Goal: Task Accomplishment & Management: Manage account settings

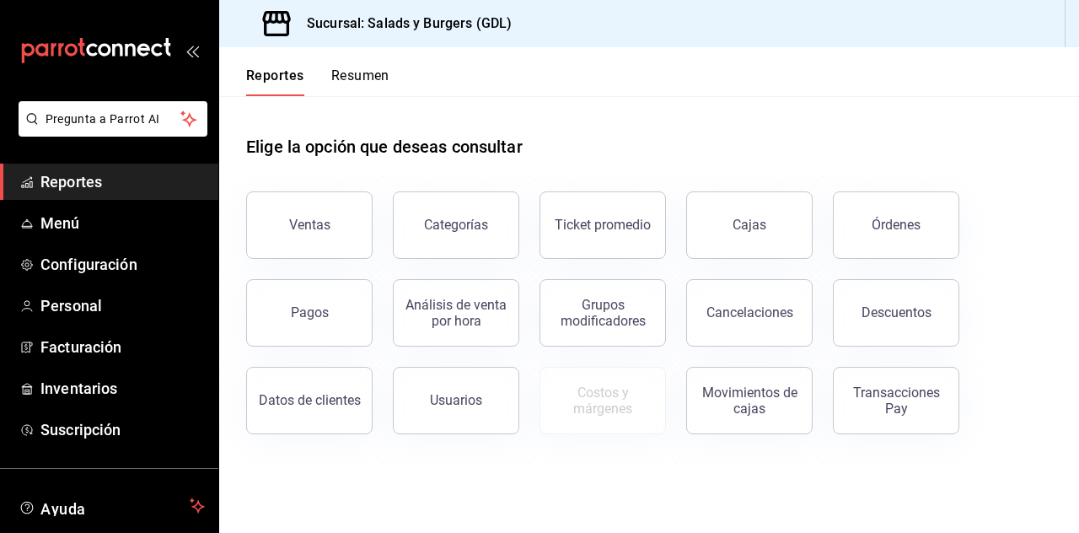
click at [73, 224] on span "Menú" at bounding box center [122, 223] width 164 height 23
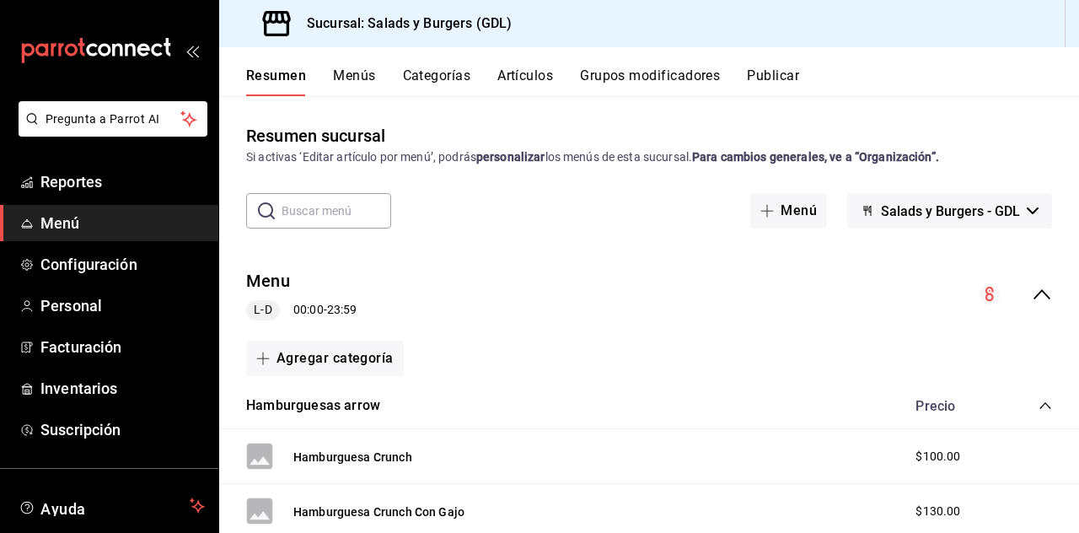
click at [428, 77] on button "Categorías" at bounding box center [437, 81] width 68 height 29
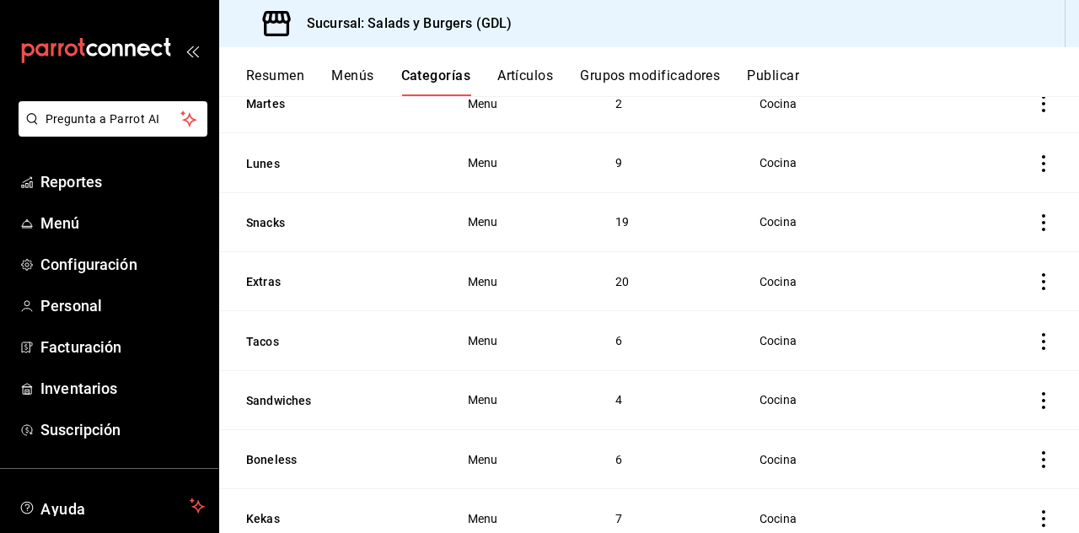
scroll to position [608, 0]
click at [307, 214] on button "Snacks" at bounding box center [330, 220] width 169 height 17
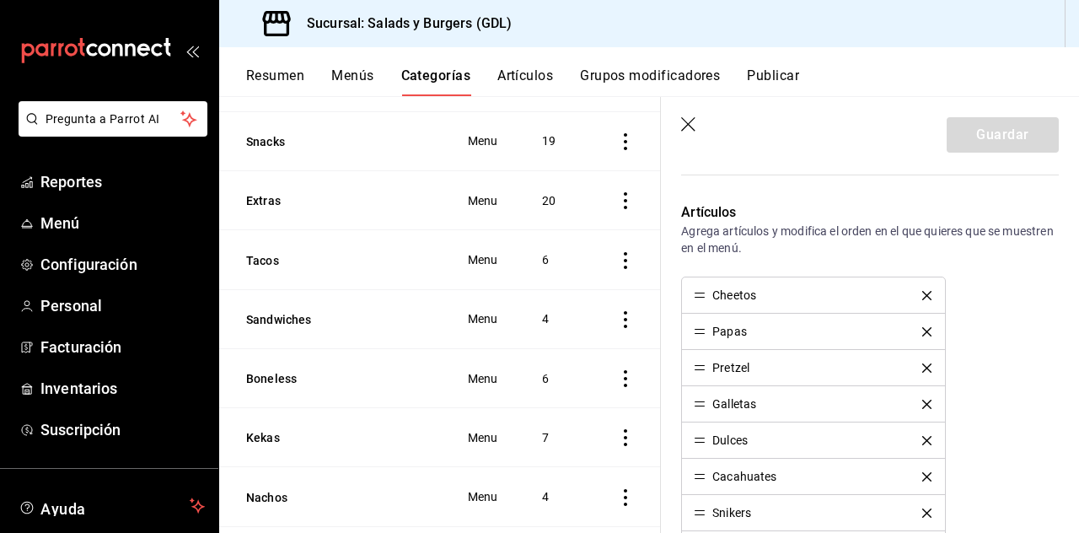
scroll to position [391, 0]
click at [925, 363] on icon "delete" at bounding box center [926, 367] width 9 height 9
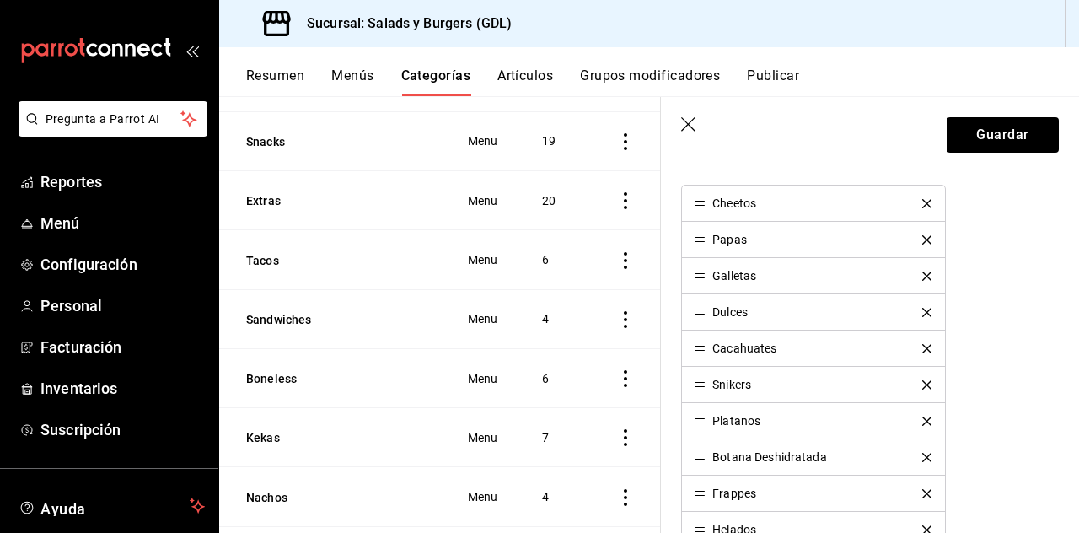
scroll to position [483, 0]
click at [927, 417] on icon "delete" at bounding box center [926, 420] width 9 height 9
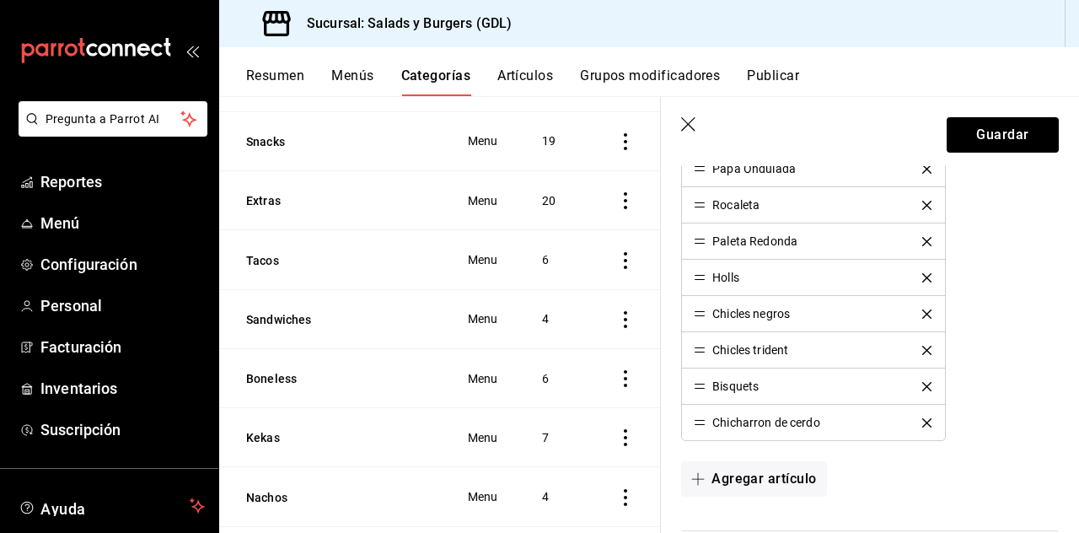
scroll to position [843, 0]
click at [738, 480] on button "Agregar artículo" at bounding box center [753, 478] width 145 height 35
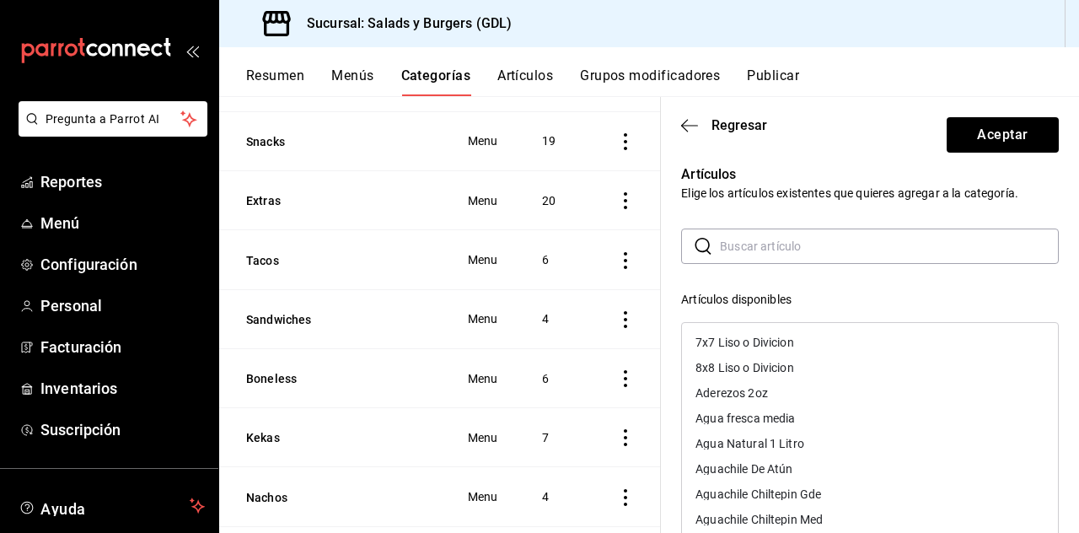
scroll to position [0, 0]
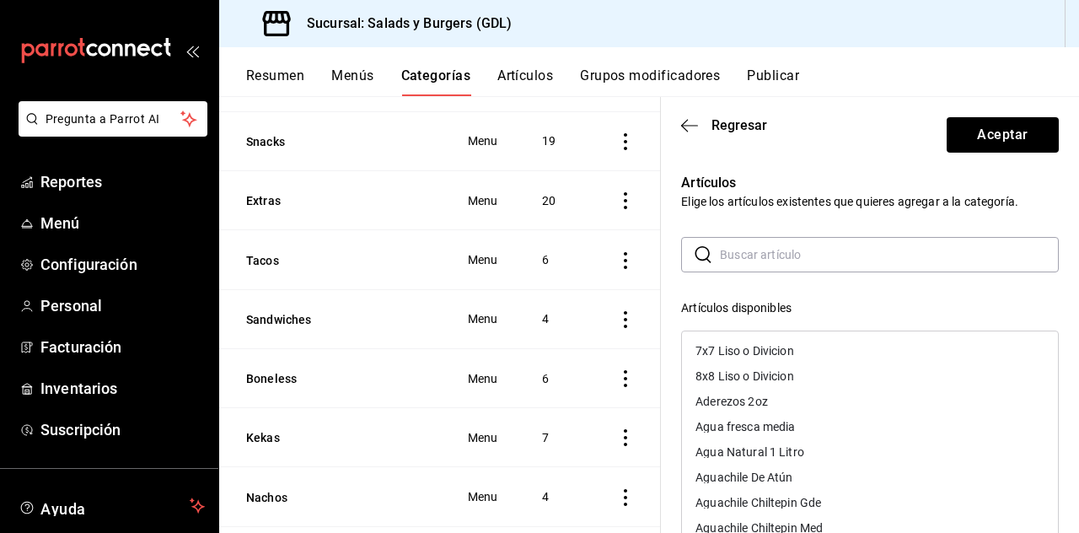
click at [769, 260] on input "text" at bounding box center [889, 255] width 339 height 34
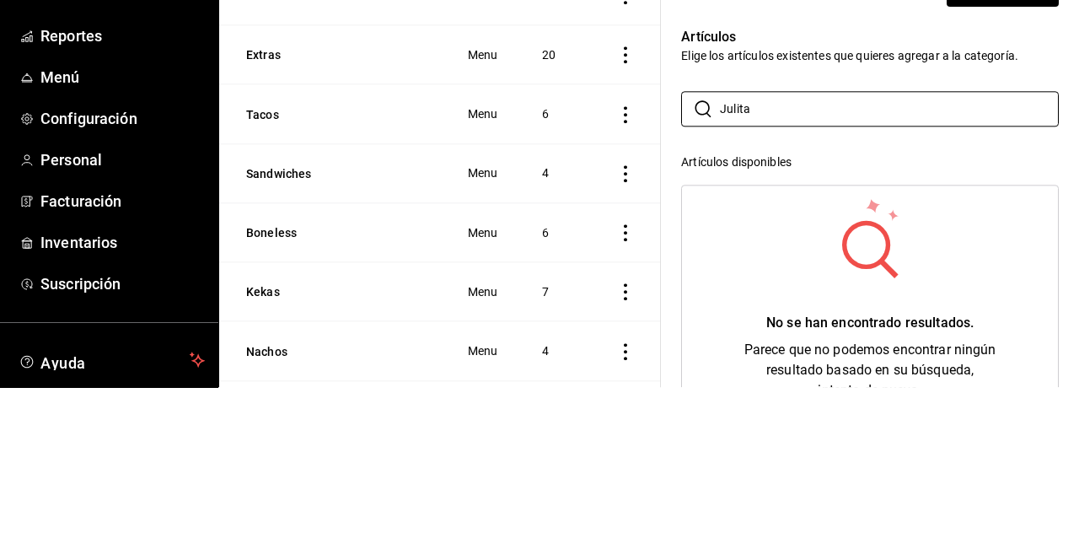
type input "Julitas"
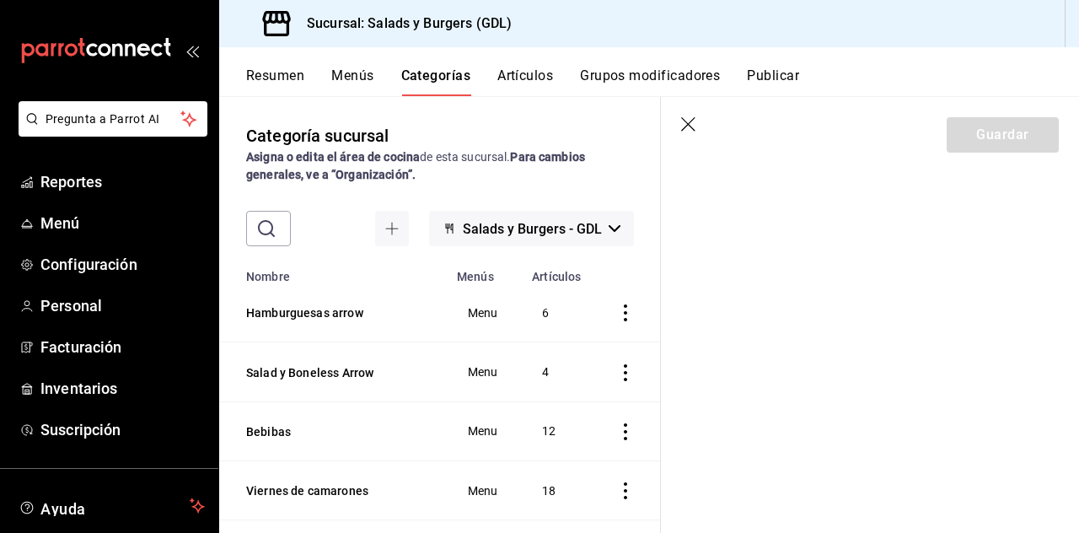
click at [345, 76] on button "Menús" at bounding box center [352, 81] width 42 height 29
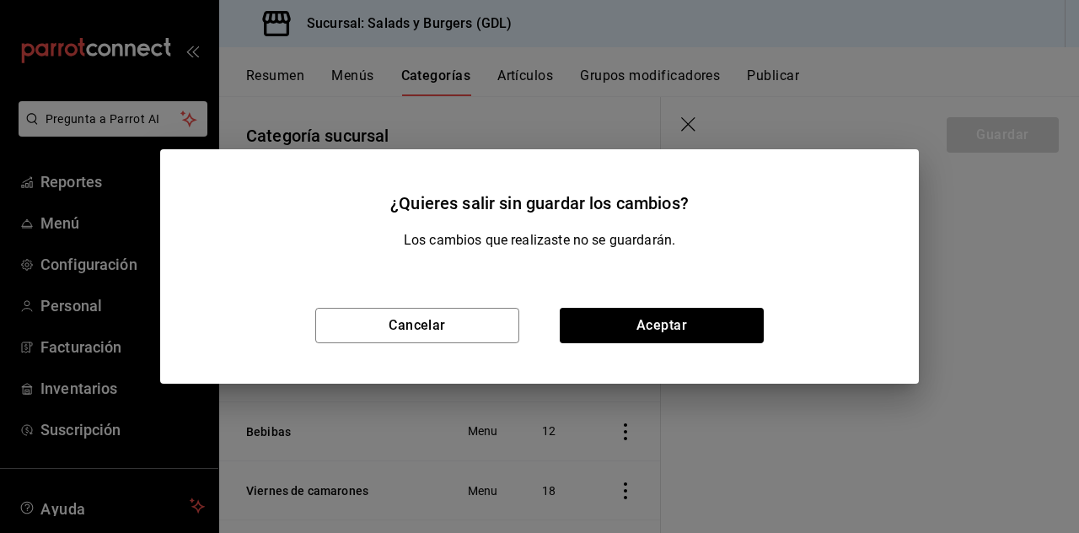
click at [477, 443] on div "¿Quieres salir sin guardar los cambios? Los cambios que realizaste no se guarda…" at bounding box center [539, 266] width 1079 height 533
click at [384, 315] on button "Cancelar" at bounding box center [417, 325] width 204 height 35
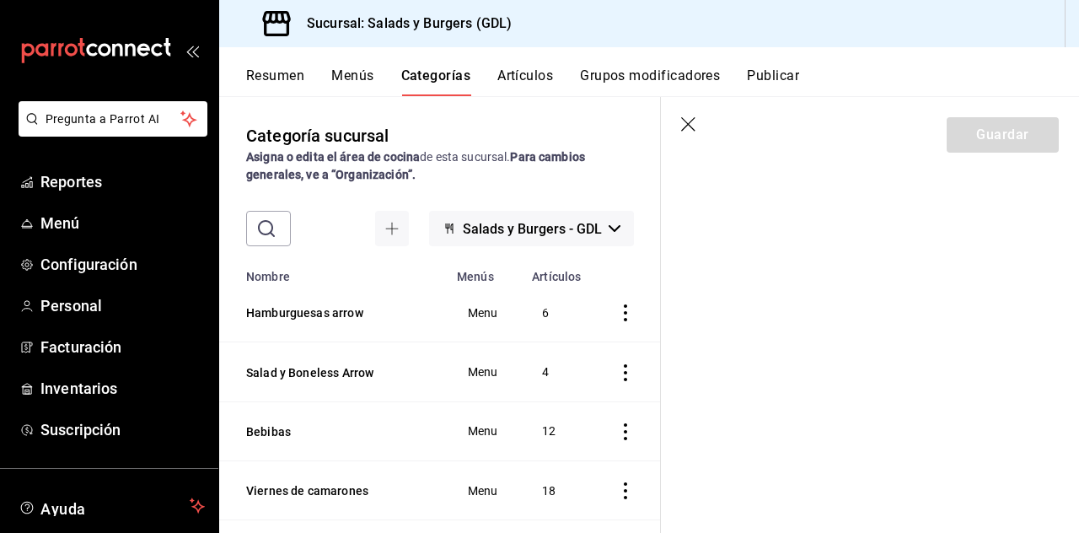
click at [263, 70] on button "Resumen" at bounding box center [275, 81] width 58 height 29
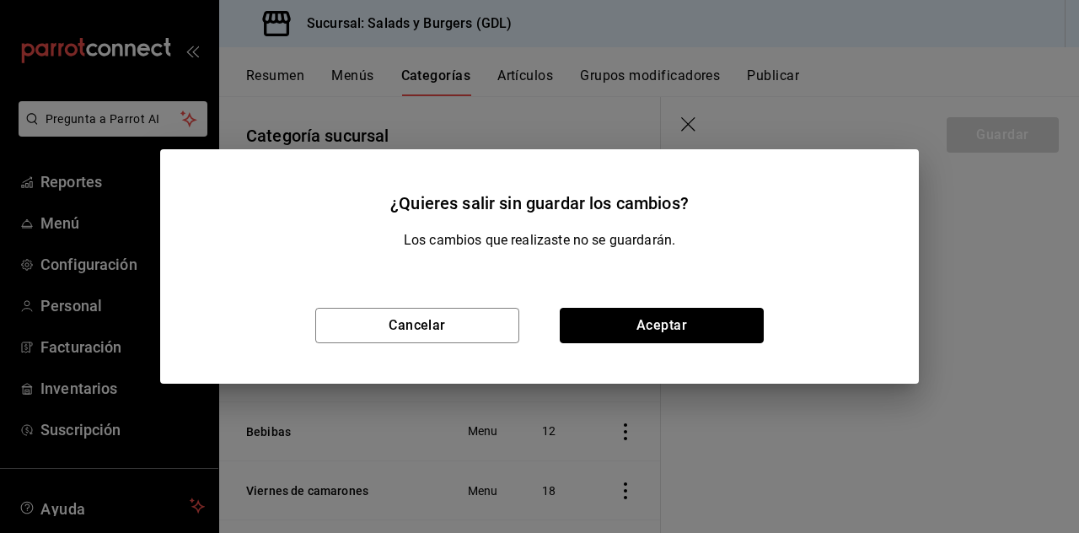
click at [616, 335] on button "Aceptar" at bounding box center [662, 325] width 204 height 35
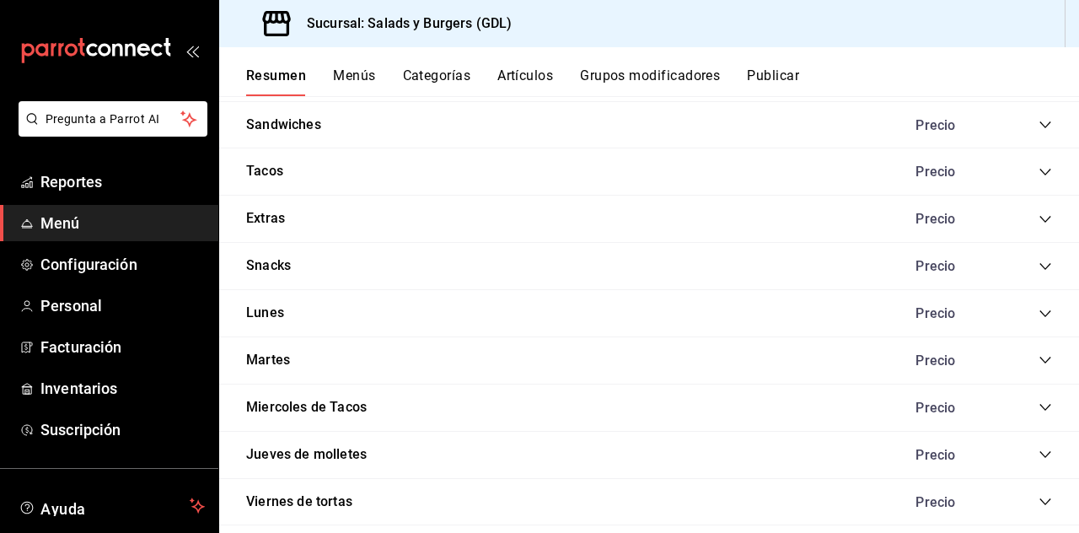
scroll to position [1403, 0]
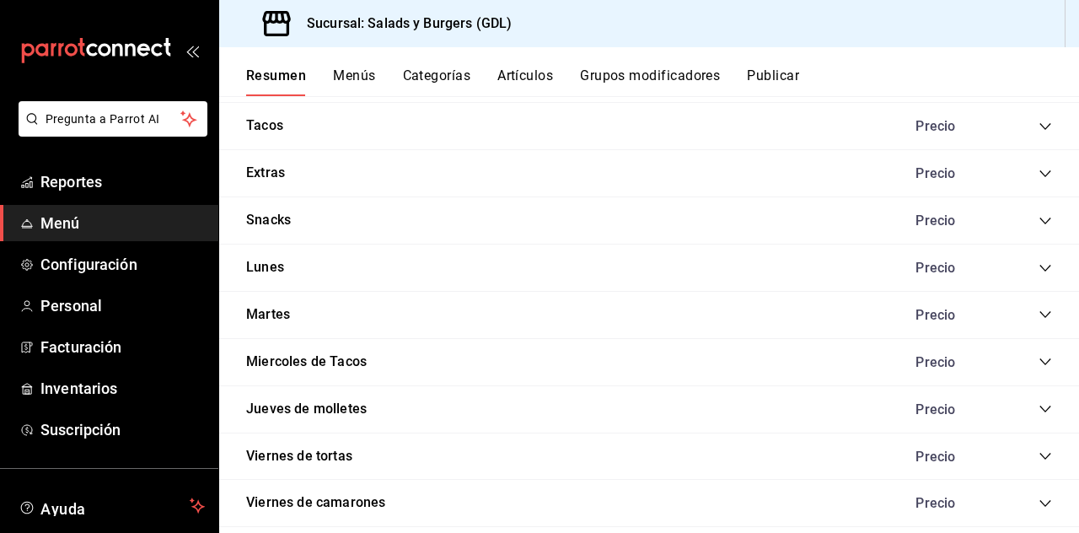
click at [338, 203] on div "Snacks Precio" at bounding box center [649, 220] width 860 height 47
click at [277, 220] on button "Snacks" at bounding box center [268, 220] width 45 height 19
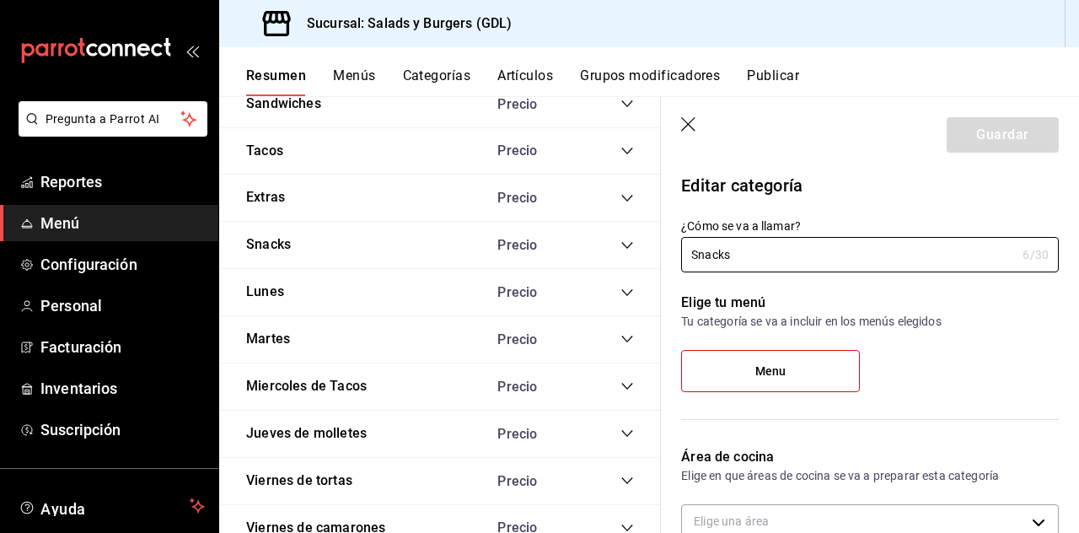
type input "d1cb9940-afda-4622-919b-592376dcee63"
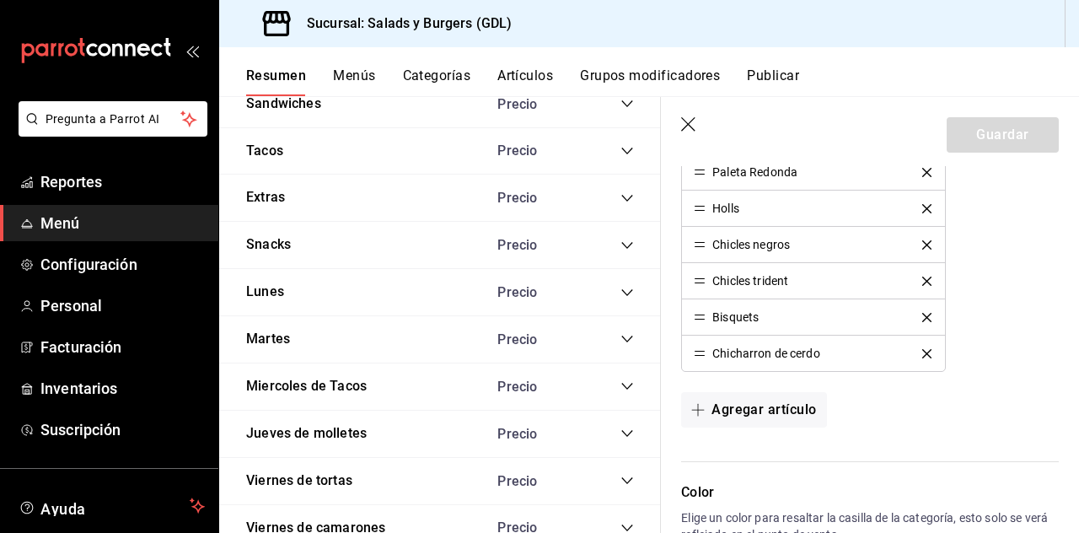
scroll to position [994, 0]
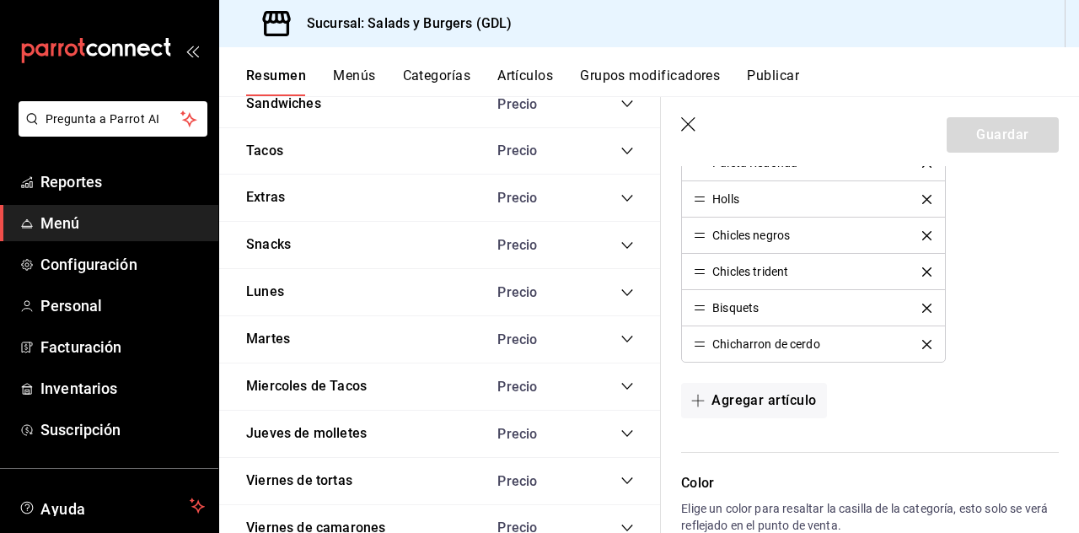
click at [747, 400] on button "Agregar artículo" at bounding box center [753, 400] width 145 height 35
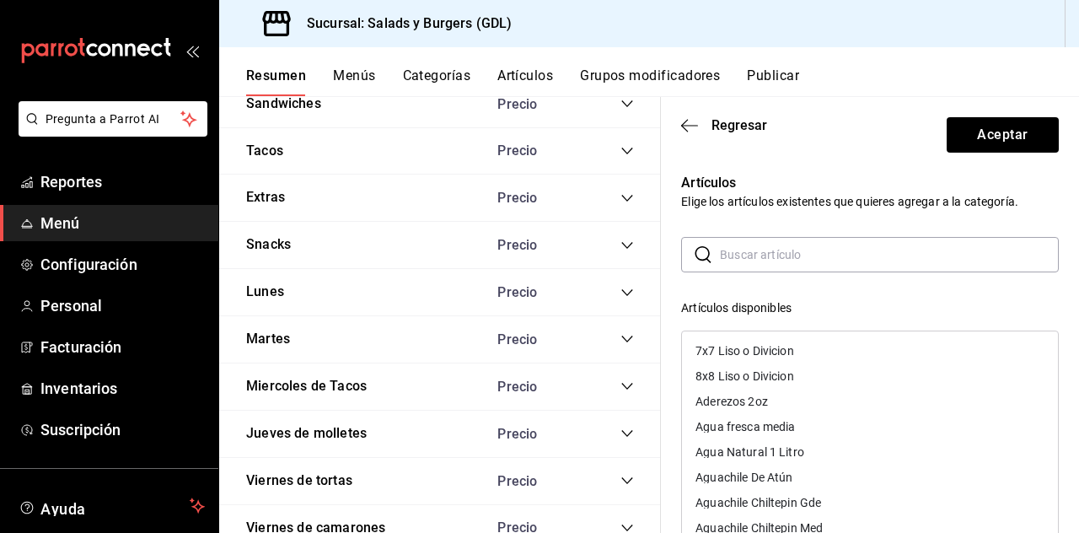
click at [752, 250] on input "text" at bounding box center [889, 255] width 339 height 34
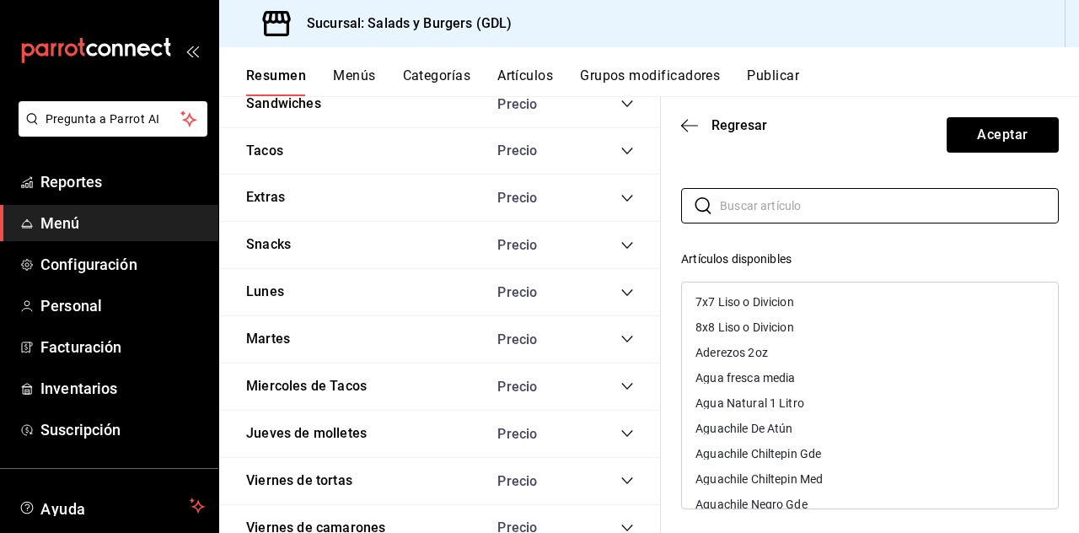
scroll to position [40, 0]
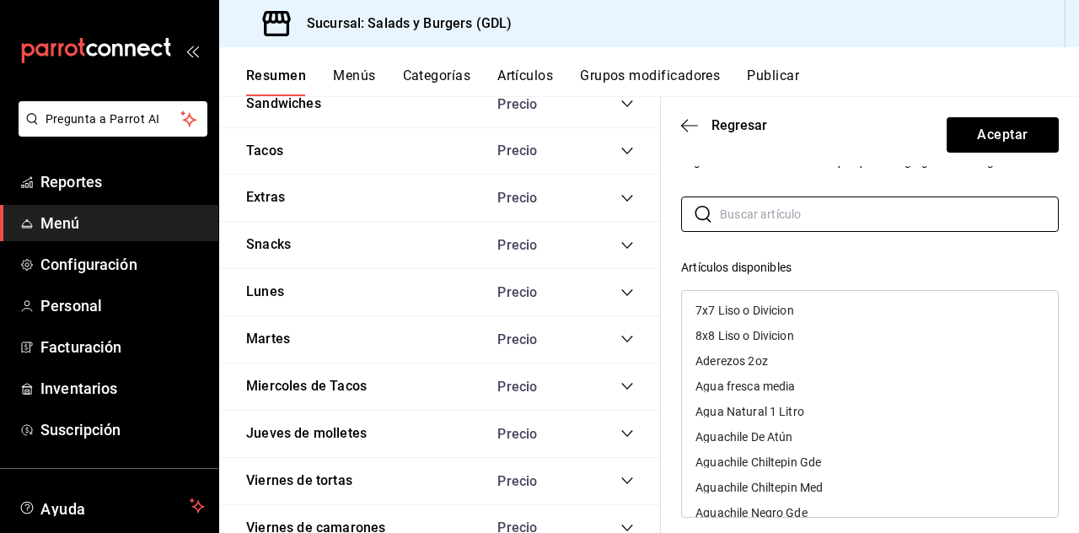
click at [739, 217] on input "text" at bounding box center [889, 214] width 339 height 34
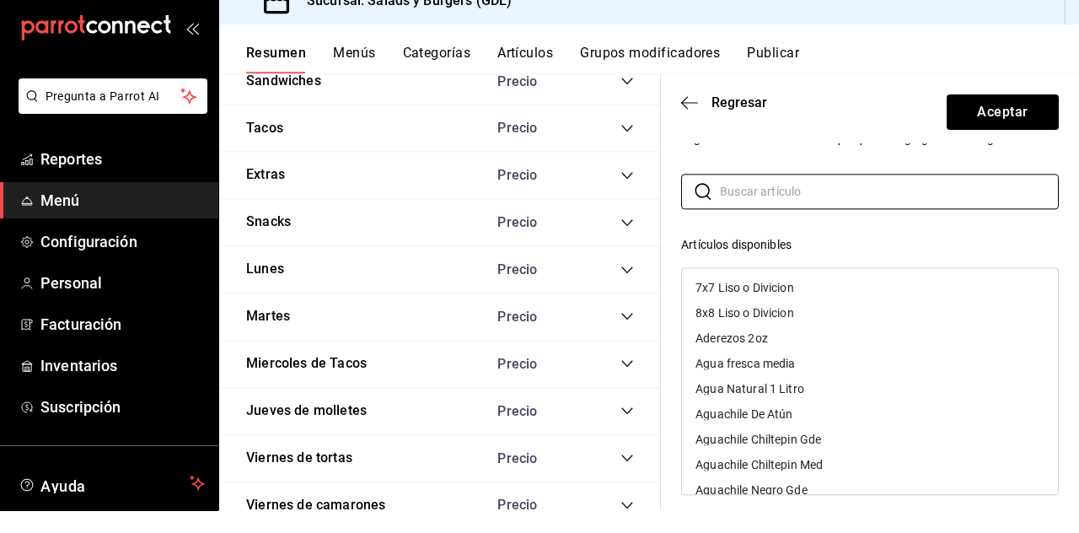
scroll to position [81, 0]
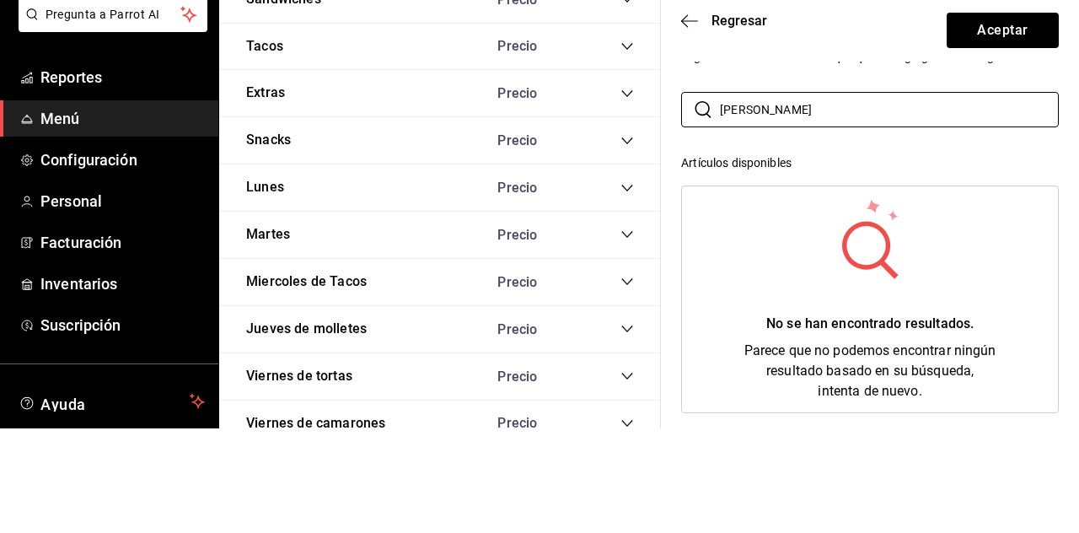
type input "Julitas"
click at [989, 118] on button "Aceptar" at bounding box center [1003, 134] width 112 height 35
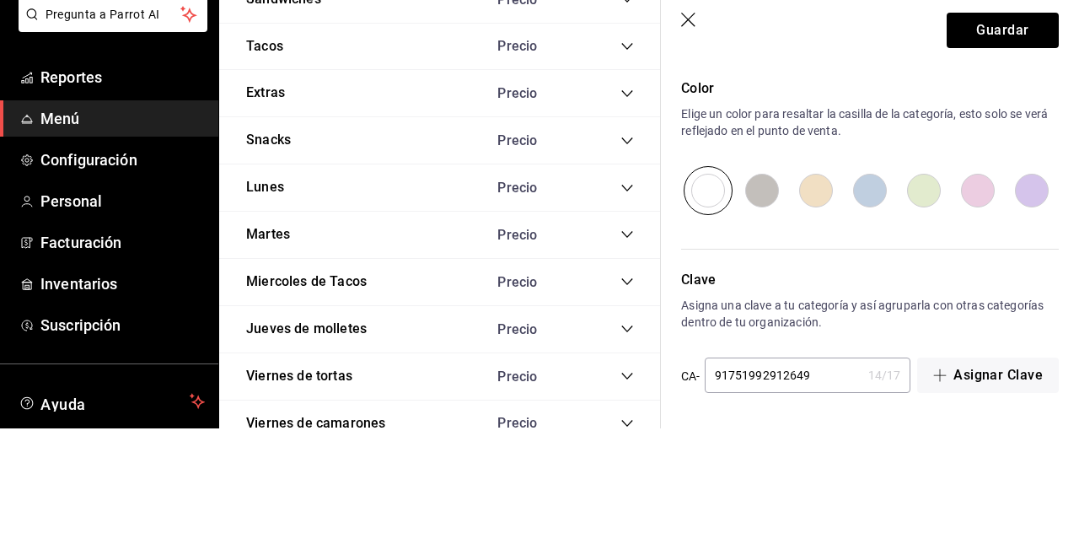
scroll to position [491, 0]
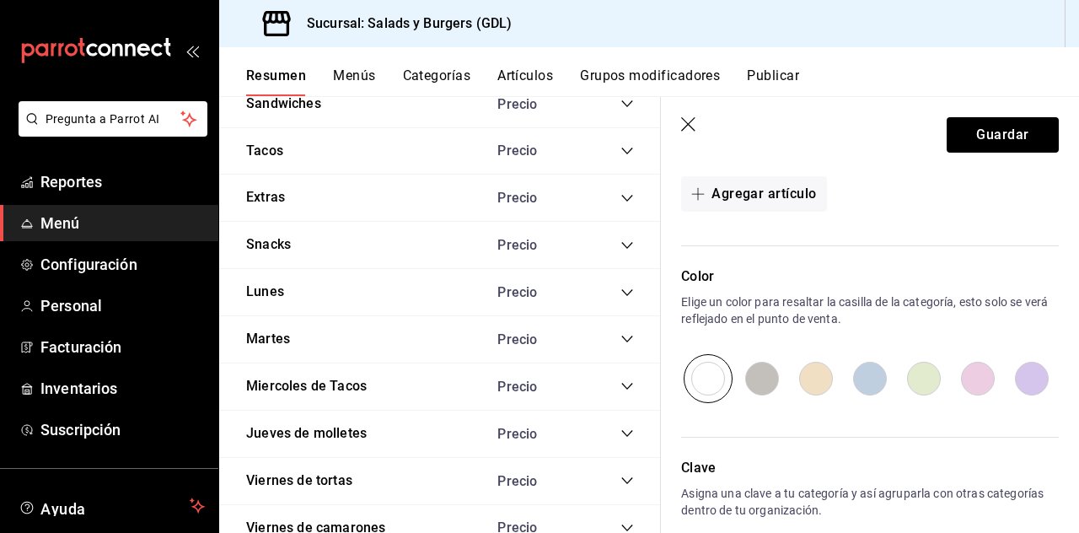
click at [816, 379] on input "radio" at bounding box center [816, 378] width 54 height 49
radio input "true"
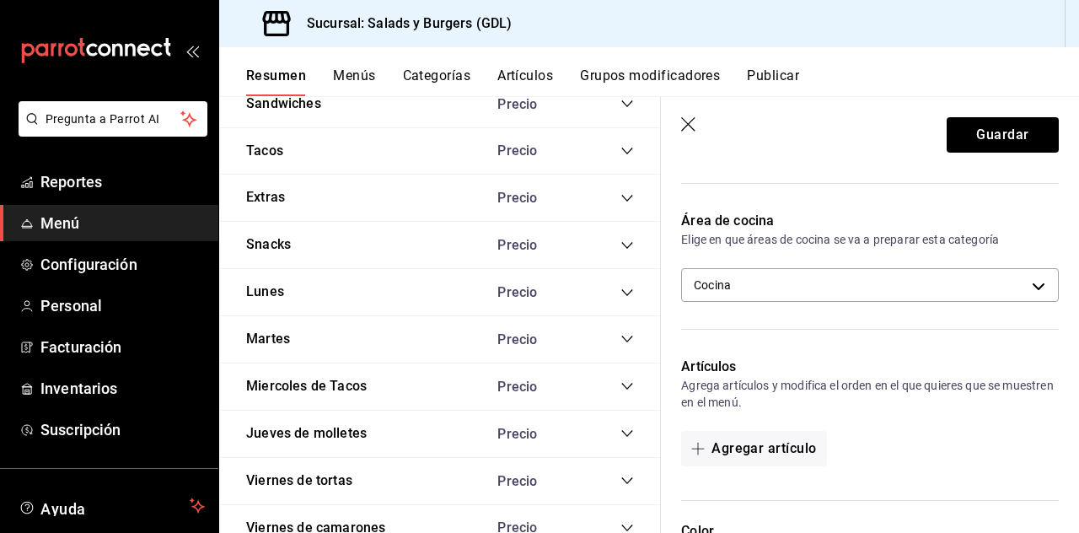
scroll to position [237, 0]
click at [708, 460] on button "Agregar artículo" at bounding box center [753, 447] width 145 height 35
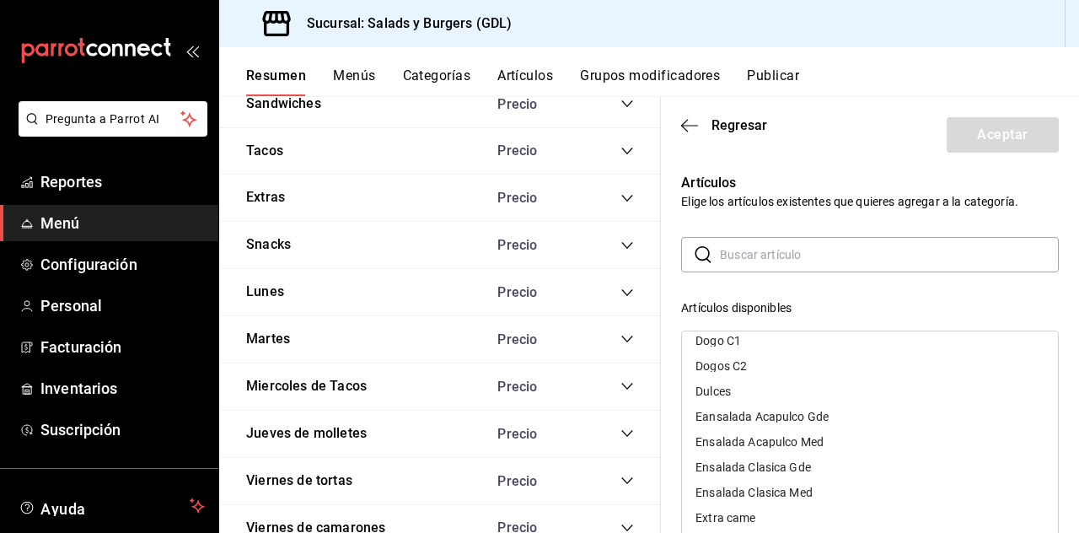
scroll to position [1050, 0]
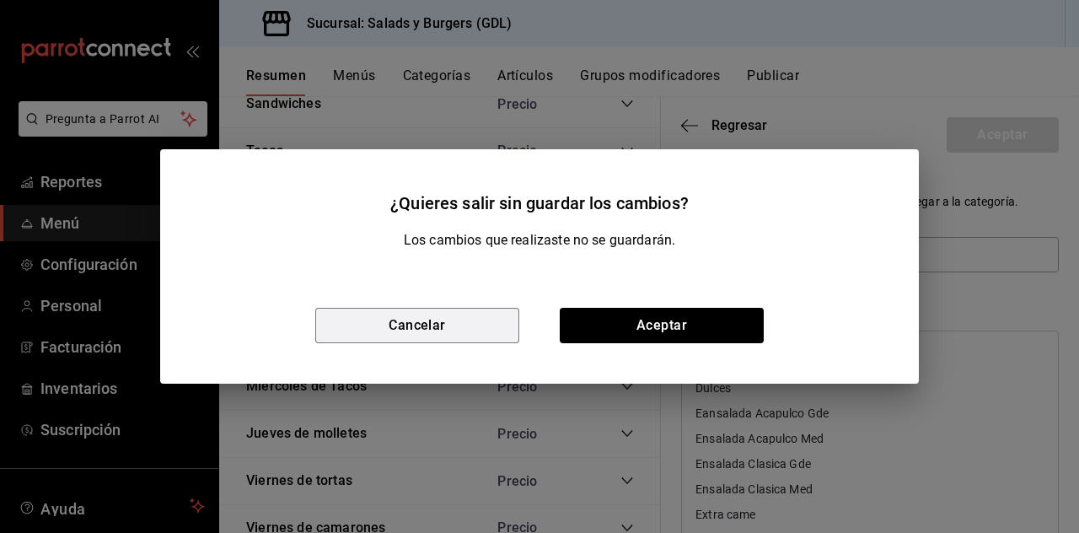
click at [423, 330] on button "Cancelar" at bounding box center [417, 325] width 204 height 35
